Goal: Task Accomplishment & Management: Use online tool/utility

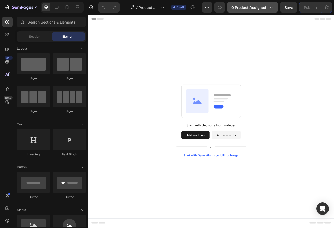
click at [241, 8] on span "0 product assigned" at bounding box center [248, 7] width 35 height 5
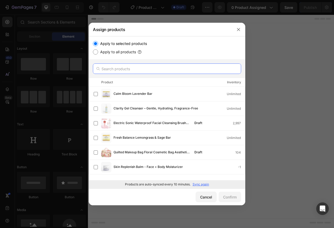
click at [108, 70] on input "text" at bounding box center [167, 68] width 148 height 10
paste input "Clarity"
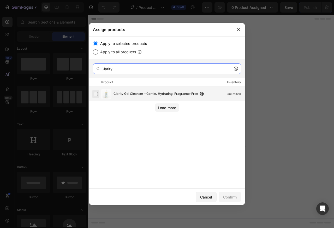
type input "Clarity"
click at [95, 93] on label at bounding box center [96, 94] width 4 height 4
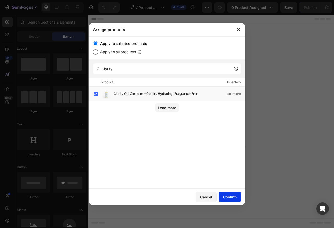
click at [227, 198] on div "Confirm" at bounding box center [230, 196] width 14 height 5
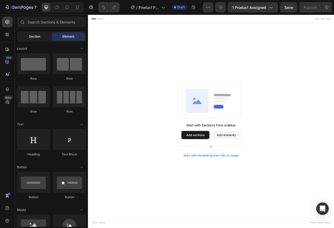
click at [28, 33] on div "Section" at bounding box center [34, 36] width 33 height 8
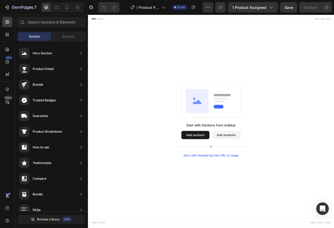
click at [40, 69] on div "Product Detail" at bounding box center [43, 68] width 21 height 5
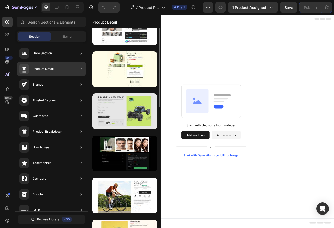
scroll to position [156, 0]
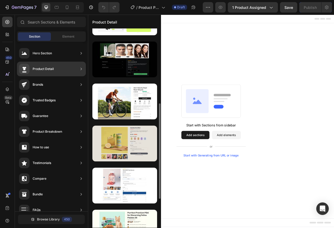
click at [118, 138] on div at bounding box center [124, 143] width 65 height 36
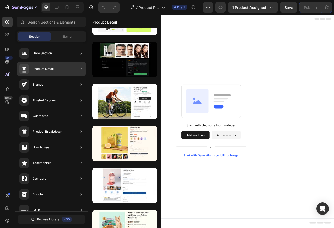
drag, startPoint x: 205, startPoint y: 159, endPoint x: 214, endPoint y: 142, distance: 19.7
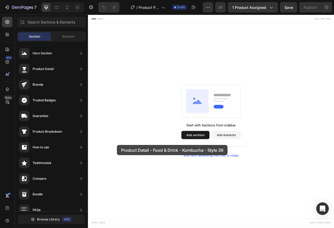
click at [223, 167] on button "Add sections" at bounding box center [225, 167] width 36 height 10
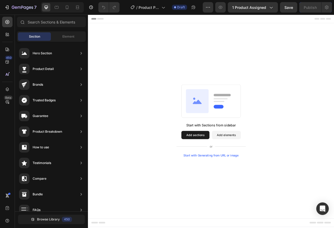
drag, startPoint x: 125, startPoint y: 164, endPoint x: 146, endPoint y: 112, distance: 55.9
click at [146, 112] on div "Start with Sections from sidebar Add sections Add elements Start with Generatin…" at bounding box center [244, 149] width 275 height 92
click at [37, 53] on div "Hero Section" at bounding box center [42, 53] width 19 height 5
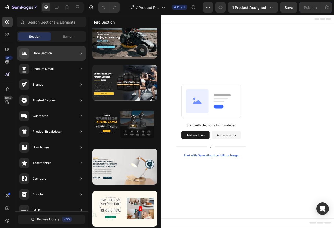
click at [263, 168] on button "Add elements" at bounding box center [263, 167] width 37 height 10
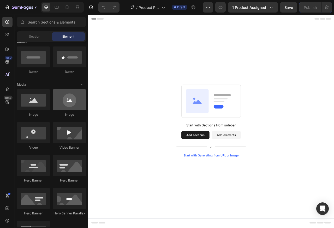
scroll to position [188, 0]
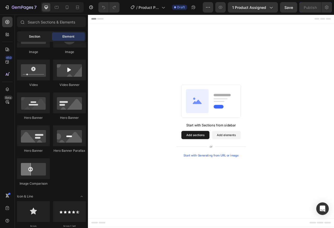
click at [34, 32] on div "Section" at bounding box center [34, 36] width 33 height 8
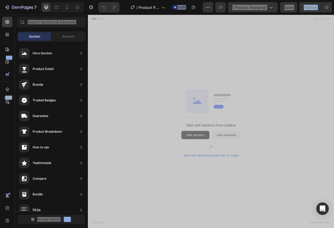
click at [197, 114] on div "Start with Sections from sidebar Add sections Add elements Start with Generatin…" at bounding box center [244, 149] width 275 height 92
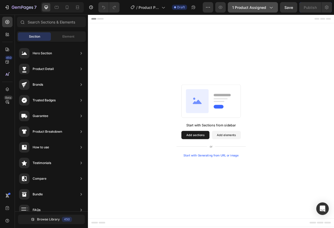
click at [245, 8] on span "1 product assigned" at bounding box center [249, 7] width 34 height 5
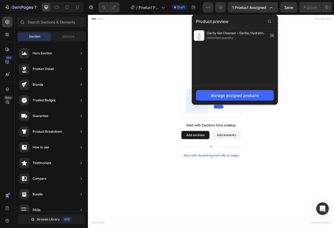
click at [40, 69] on div "Product Detail" at bounding box center [43, 68] width 21 height 5
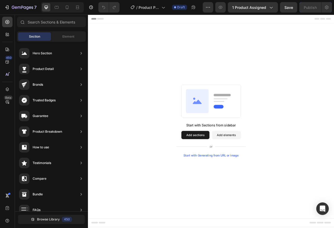
drag, startPoint x: 149, startPoint y: 91, endPoint x: 168, endPoint y: -8, distance: 100.4
click at [168, 0] on html "7 / Product Page - [DATE] 12:33:26 Draft Preview 1 product assigned Save Publis…" at bounding box center [167, 0] width 334 height 0
click at [221, 167] on button "Add sections" at bounding box center [225, 167] width 36 height 10
click at [38, 53] on div "Hero Section" at bounding box center [42, 53] width 19 height 5
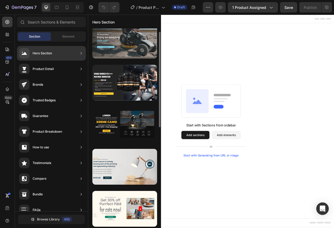
click at [118, 48] on div at bounding box center [124, 41] width 65 height 36
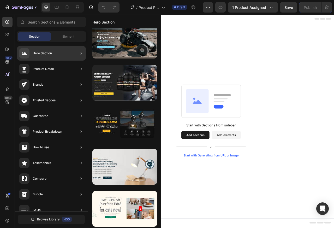
drag, startPoint x: 241, startPoint y: 75, endPoint x: 229, endPoint y: 94, distance: 22.3
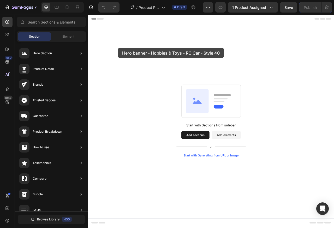
click at [224, 167] on button "Add sections" at bounding box center [225, 167] width 36 height 10
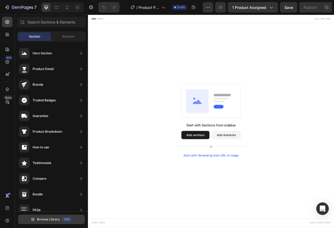
click at [50, 220] on span "Browse Library" at bounding box center [48, 219] width 23 height 5
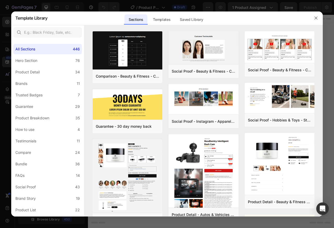
click at [76, 220] on div at bounding box center [167, 114] width 334 height 228
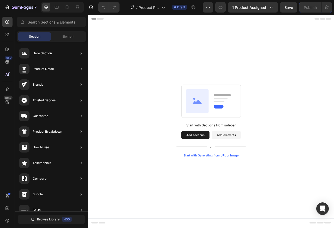
click at [262, 167] on button "Add elements" at bounding box center [263, 167] width 37 height 10
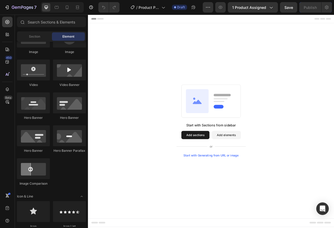
click at [253, 194] on div "Start with Generating from URL or image" at bounding box center [244, 193] width 70 height 4
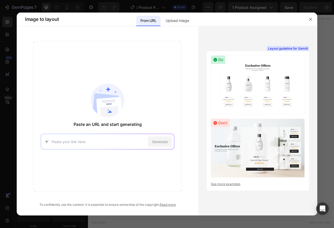
click at [59, 142] on input at bounding box center [99, 141] width 94 height 5
type input "[URL][DOMAIN_NAME]"
click at [159, 143] on span "Generate" at bounding box center [160, 141] width 16 height 5
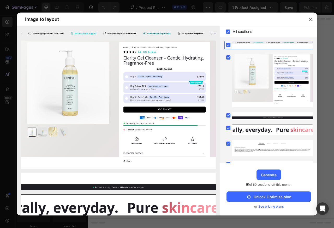
click at [226, 33] on rect at bounding box center [228, 31] width 4 height 4
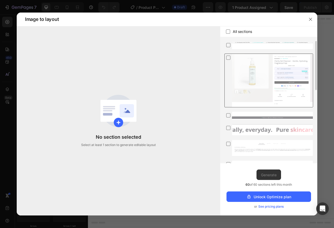
click at [229, 58] on icon at bounding box center [228, 57] width 5 height 5
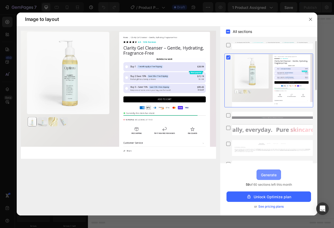
click at [268, 175] on div "Generate" at bounding box center [269, 174] width 16 height 5
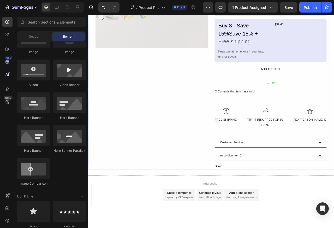
scroll to position [187, 0]
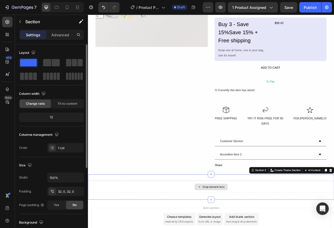
click at [34, 64] on span at bounding box center [28, 62] width 17 height 7
click at [49, 65] on span at bounding box center [47, 62] width 8 height 7
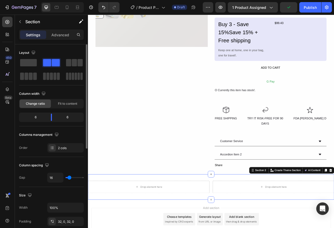
click at [60, 65] on div at bounding box center [51, 62] width 19 height 9
click at [66, 65] on span at bounding box center [68, 62] width 5 height 7
click at [72, 65] on span at bounding box center [74, 62] width 5 height 7
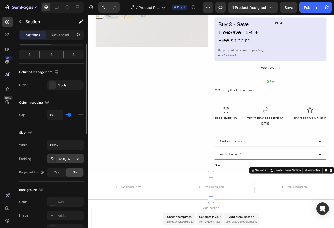
scroll to position [180, 0]
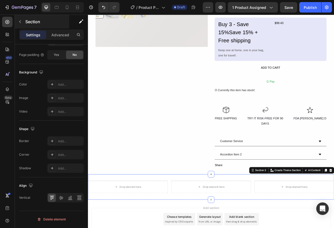
click at [16, 21] on button "button" at bounding box center [20, 21] width 8 height 8
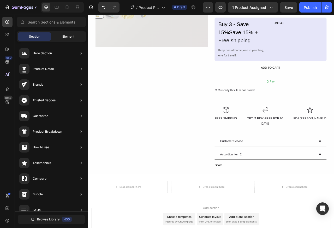
click at [69, 37] on span "Element" at bounding box center [68, 36] width 12 height 5
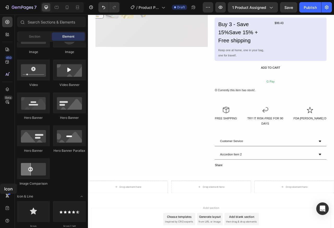
drag, startPoint x: 87, startPoint y: 193, endPoint x: 0, endPoint y: 176, distance: 88.2
click at [0, 176] on div "450 Beta Sections(18) Elements(84) Section Element Hero Section Product Detail …" at bounding box center [44, 121] width 88 height 213
drag, startPoint x: 65, startPoint y: 205, endPoint x: 0, endPoint y: 182, distance: 69.3
click at [0, 182] on div "450 Beta Sections(18) Elements(84) Section Element Hero Section Product Detail …" at bounding box center [44, 121] width 88 height 213
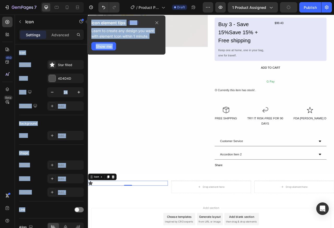
drag, startPoint x: 69, startPoint y: 204, endPoint x: 0, endPoint y: 182, distance: 72.7
click at [0, 182] on div "450 Beta Sections(18) Elements(84) Section Element Hero Section Product Detail …" at bounding box center [44, 121] width 88 height 213
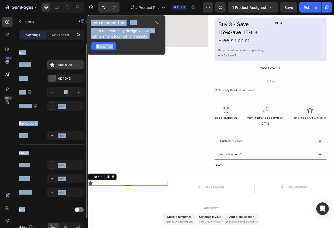
click at [57, 65] on div "Star filled" at bounding box center [65, 64] width 37 height 9
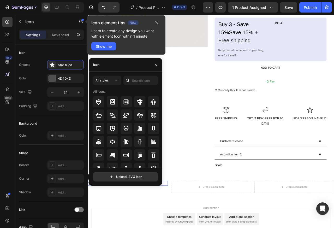
click at [125, 81] on icon at bounding box center [127, 80] width 5 height 5
click at [132, 81] on input "text" at bounding box center [140, 80] width 34 height 9
paste input "water"
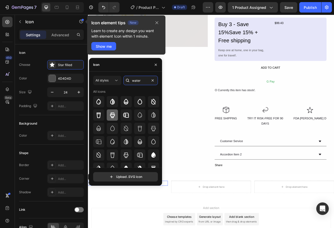
type input "water"
click at [116, 114] on div at bounding box center [112, 114] width 11 height 11
click at [111, 102] on icon at bounding box center [112, 102] width 6 height 6
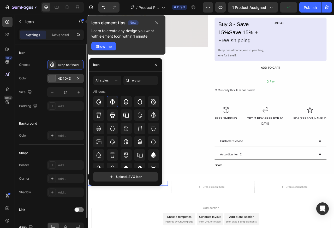
click at [61, 79] on div "4D4D4D" at bounding box center [65, 78] width 15 height 5
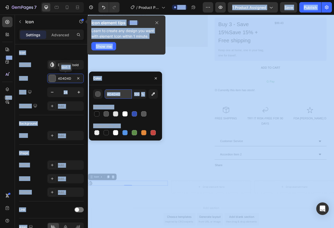
click at [110, 94] on input "4D4D4D" at bounding box center [118, 93] width 27 height 9
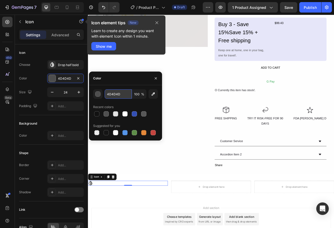
paste input "11B7A5"
type input "11B7A5"
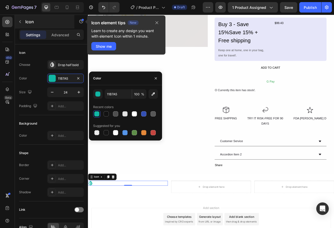
click at [16, 22] on button "button" at bounding box center [20, 21] width 8 height 8
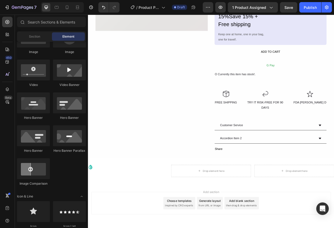
scroll to position [220, 0]
